Goal: Task Accomplishment & Management: Use online tool/utility

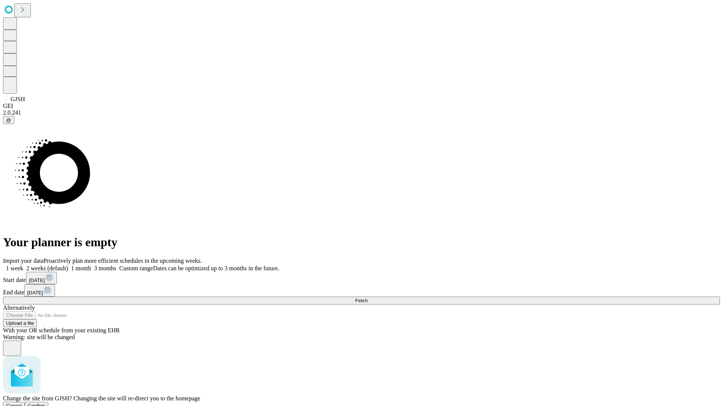
click at [46, 403] on span "Confirm" at bounding box center [37, 406] width 18 height 6
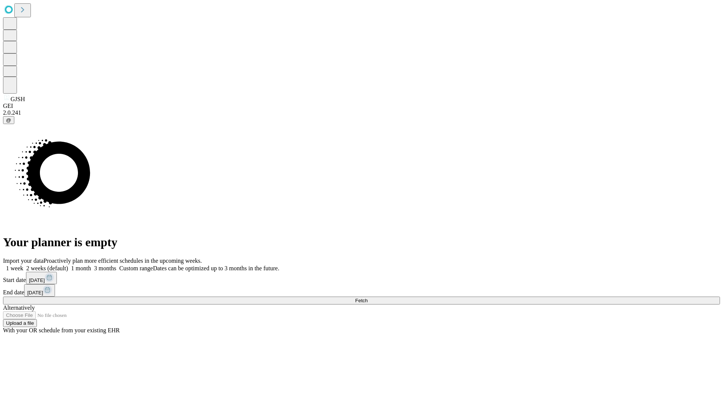
click at [23, 265] on label "1 week" at bounding box center [13, 268] width 20 height 6
click at [367, 298] on span "Fetch" at bounding box center [361, 301] width 12 height 6
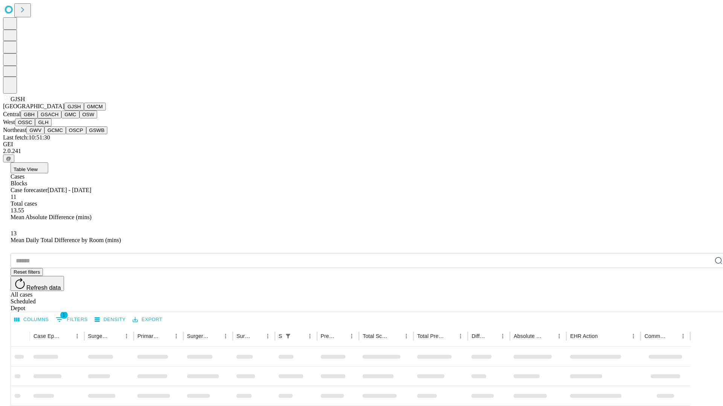
click at [84, 111] on button "GMCM" at bounding box center [95, 107] width 22 height 8
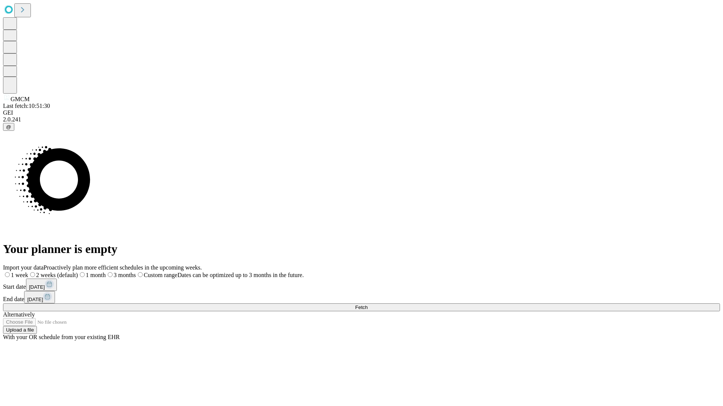
click at [367, 305] on span "Fetch" at bounding box center [361, 308] width 12 height 6
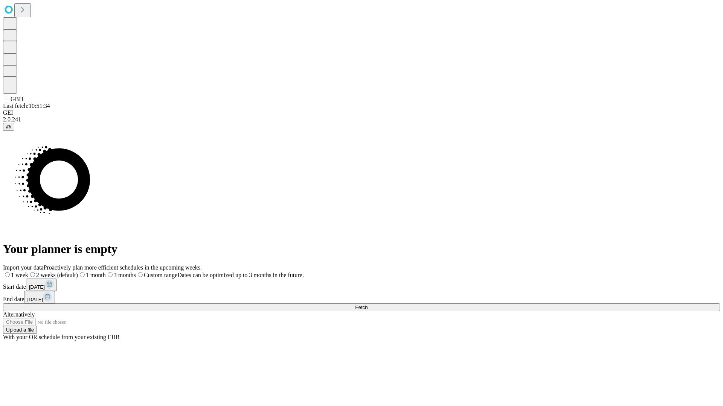
click at [28, 272] on label "1 week" at bounding box center [15, 275] width 25 height 6
click at [367, 305] on span "Fetch" at bounding box center [361, 308] width 12 height 6
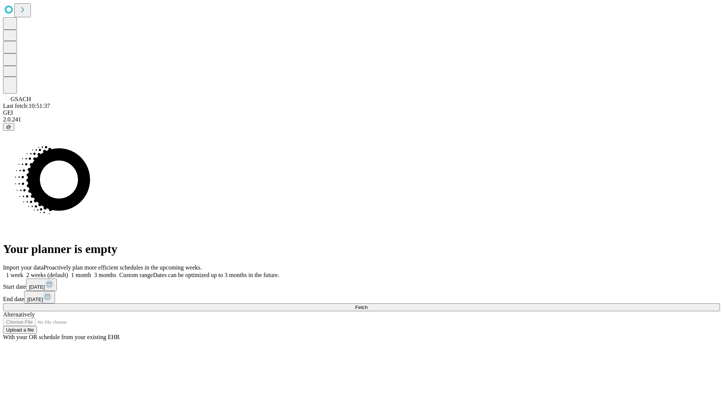
click at [367, 305] on span "Fetch" at bounding box center [361, 308] width 12 height 6
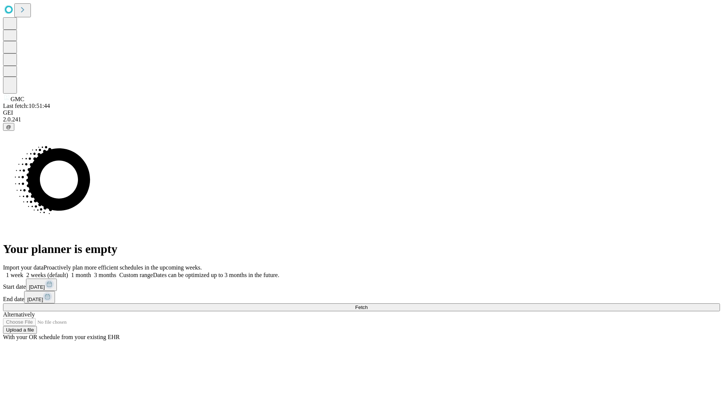
click at [23, 272] on label "1 week" at bounding box center [13, 275] width 20 height 6
click at [367, 305] on span "Fetch" at bounding box center [361, 308] width 12 height 6
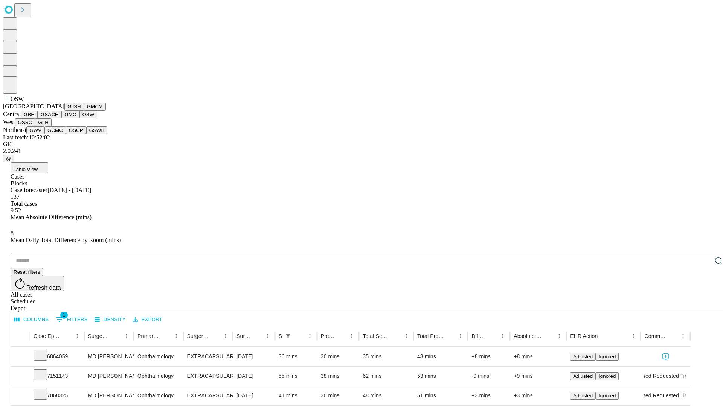
click at [35, 126] on button "OSSC" at bounding box center [25, 123] width 20 height 8
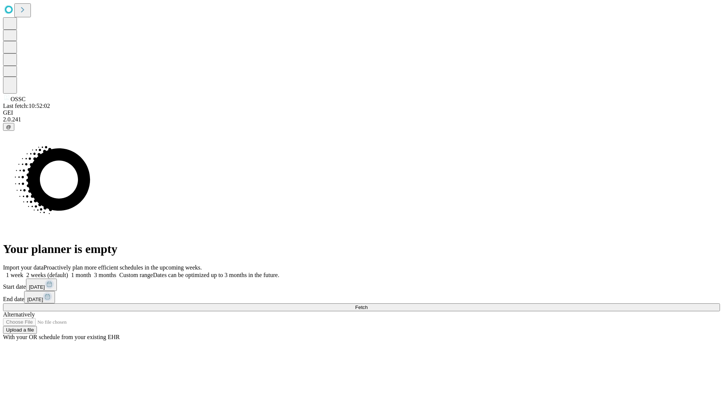
click at [23, 272] on label "1 week" at bounding box center [13, 275] width 20 height 6
click at [367, 305] on span "Fetch" at bounding box center [361, 308] width 12 height 6
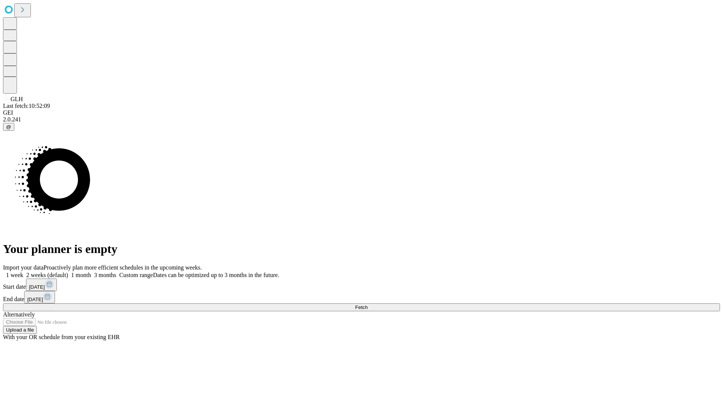
click at [23, 272] on label "1 week" at bounding box center [13, 275] width 20 height 6
click at [367, 305] on span "Fetch" at bounding box center [361, 308] width 12 height 6
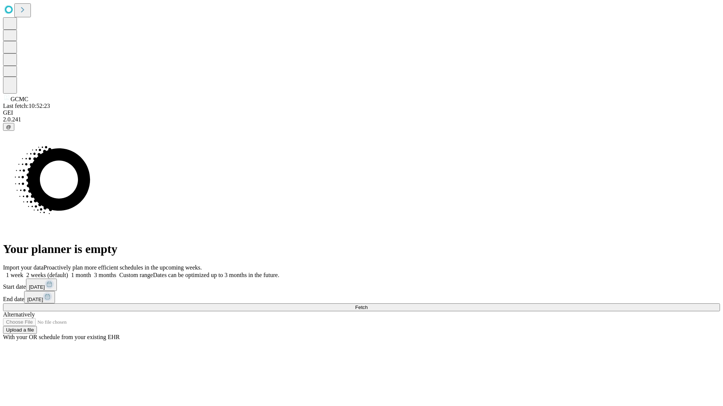
click at [23, 272] on label "1 week" at bounding box center [13, 275] width 20 height 6
click at [367, 305] on span "Fetch" at bounding box center [361, 308] width 12 height 6
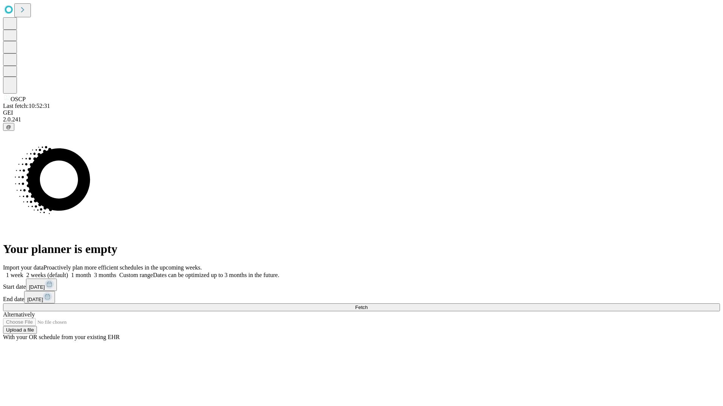
click at [23, 272] on label "1 week" at bounding box center [13, 275] width 20 height 6
click at [367, 305] on span "Fetch" at bounding box center [361, 308] width 12 height 6
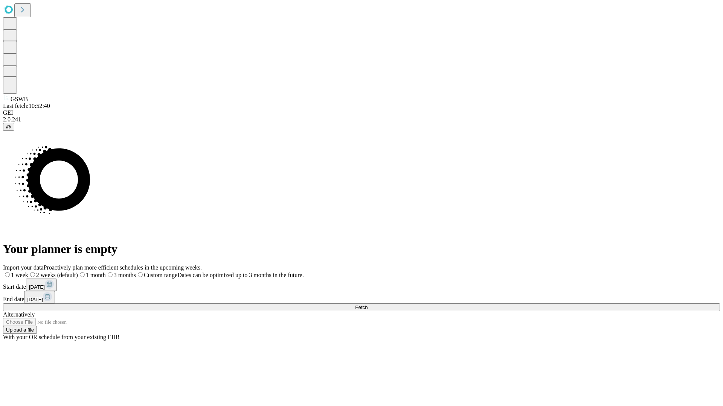
click at [28, 272] on label "1 week" at bounding box center [15, 275] width 25 height 6
click at [367, 305] on span "Fetch" at bounding box center [361, 308] width 12 height 6
